Goal: Transaction & Acquisition: Subscribe to service/newsletter

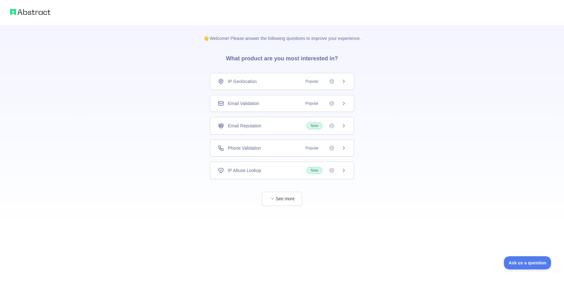
click at [278, 107] on div "Email Validation Popular" at bounding box center [282, 103] width 144 height 17
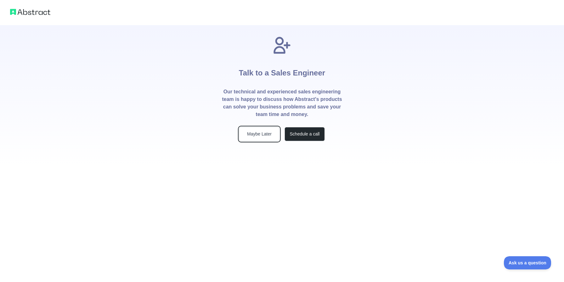
click at [253, 134] on button "Maybe Later" at bounding box center [259, 134] width 40 height 14
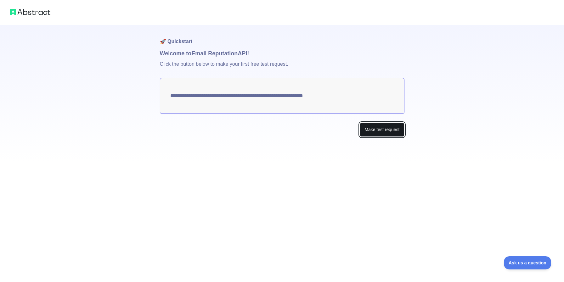
click at [386, 131] on button "Make test request" at bounding box center [382, 130] width 44 height 14
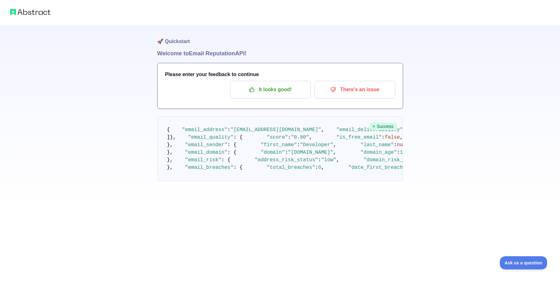
click at [172, 55] on h1 "Welcome to Email Reputation API!" at bounding box center [280, 53] width 246 height 9
drag, startPoint x: 189, startPoint y: 77, endPoint x: 278, endPoint y: 77, distance: 88.8
click at [274, 77] on h3 "Please enter your feedback to continue" at bounding box center [280, 75] width 230 height 8
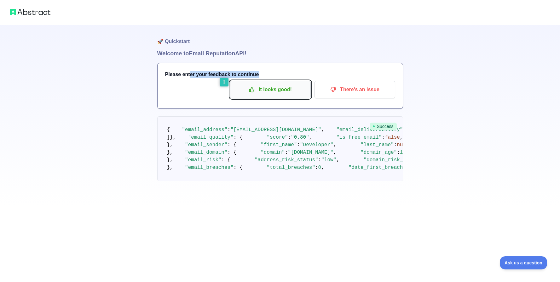
click at [279, 88] on p "It looks good!" at bounding box center [270, 89] width 71 height 11
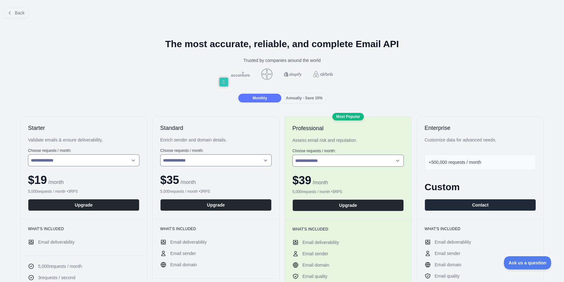
click at [301, 98] on span "Annually - Save 10%" at bounding box center [304, 98] width 37 height 4
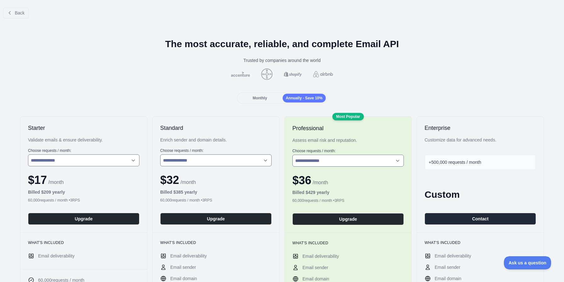
click at [256, 96] on span "Monthly" at bounding box center [260, 98] width 14 height 4
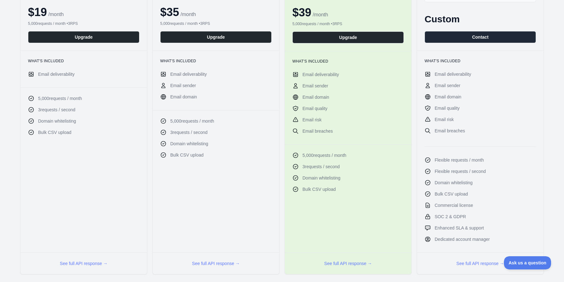
scroll to position [225, 0]
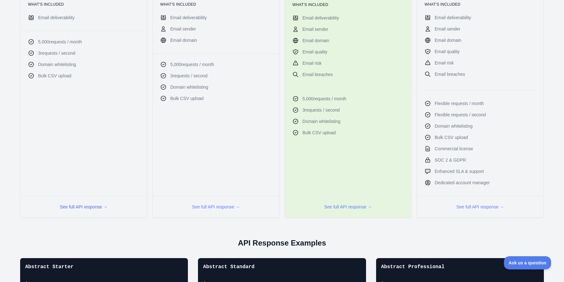
click at [85, 208] on button "See full API response →" at bounding box center [84, 207] width 48 height 6
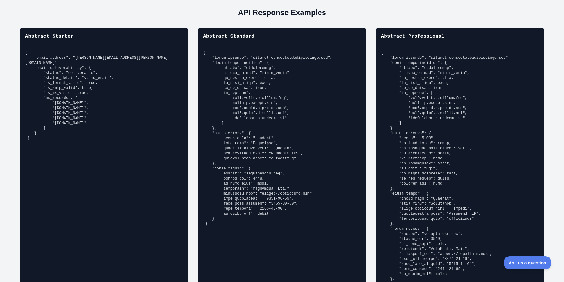
scroll to position [463, 0]
